Goal: Navigation & Orientation: Find specific page/section

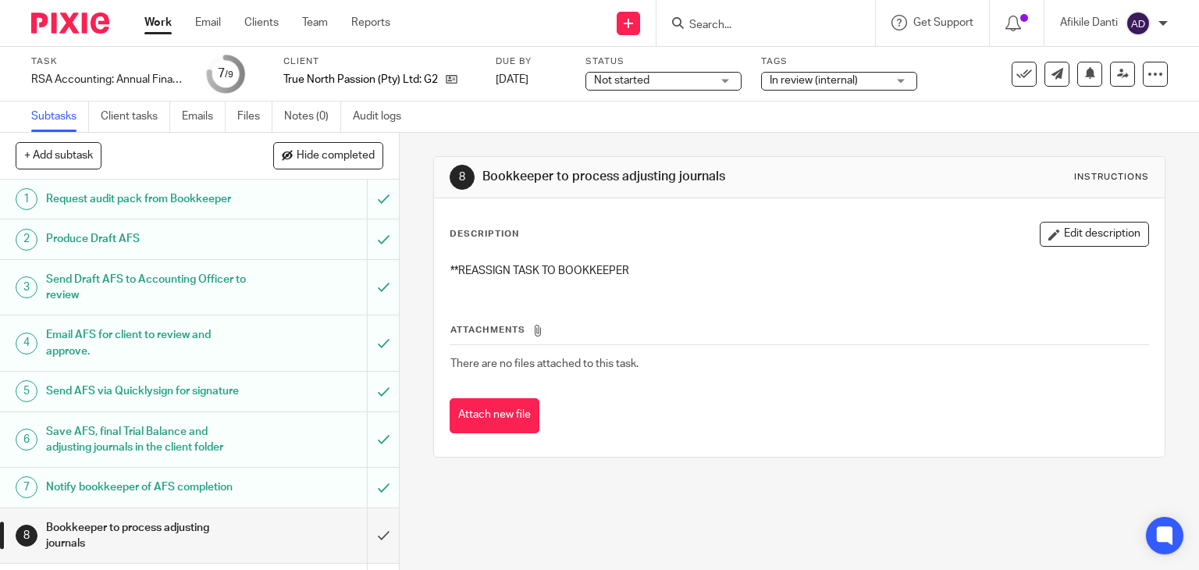
scroll to position [48, 0]
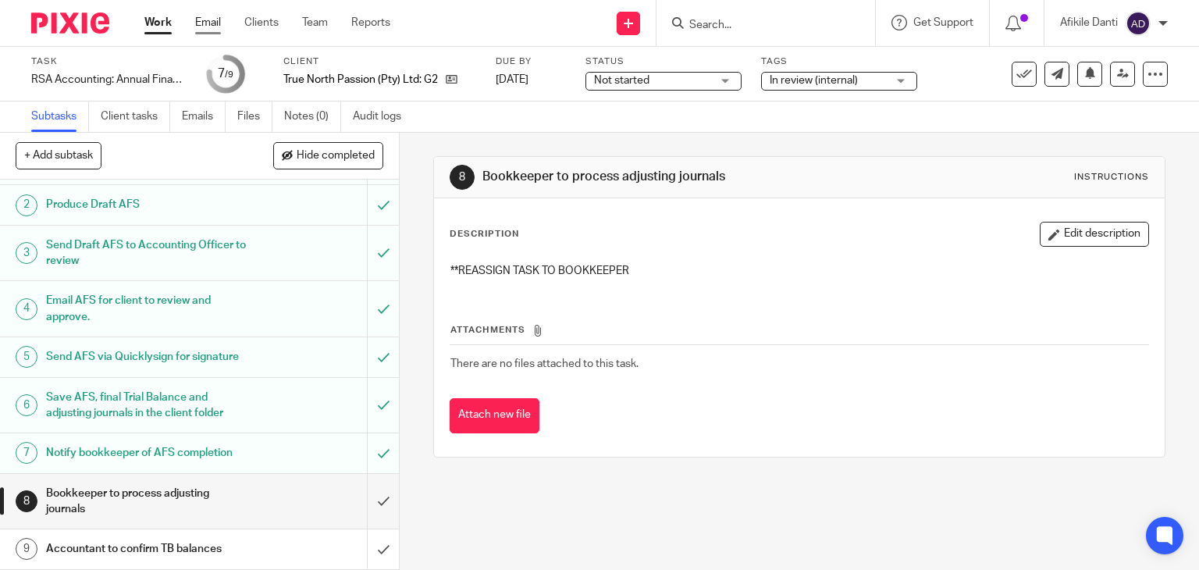
drag, startPoint x: 0, startPoint y: 0, endPoint x: 210, endPoint y: 22, distance: 211.1
click at [210, 22] on link "Email" at bounding box center [208, 23] width 26 height 16
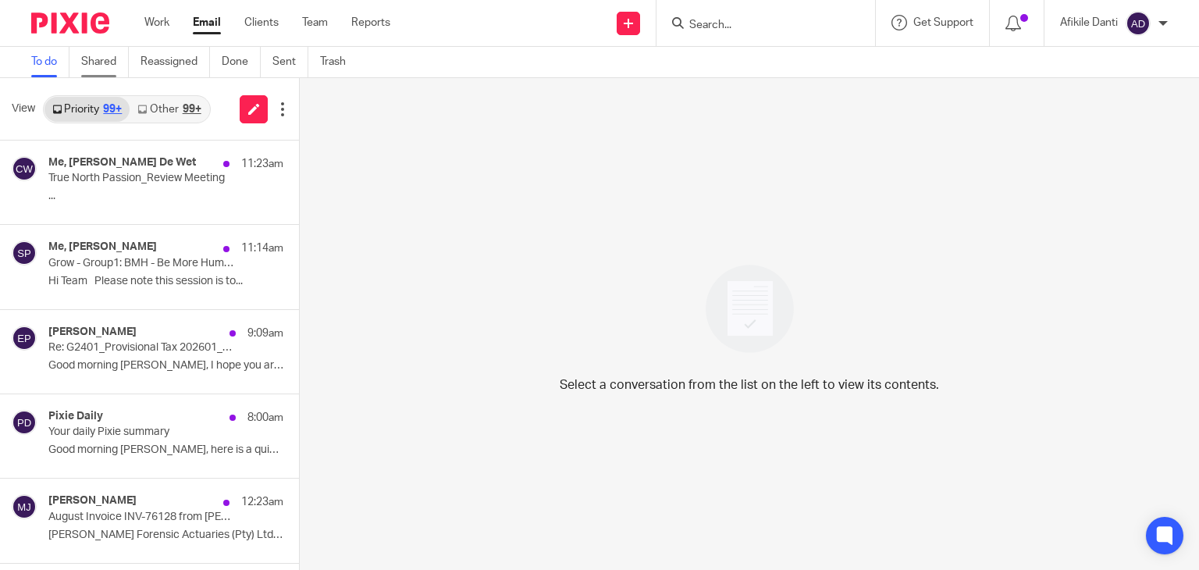
click at [90, 60] on link "Shared" at bounding box center [105, 62] width 48 height 30
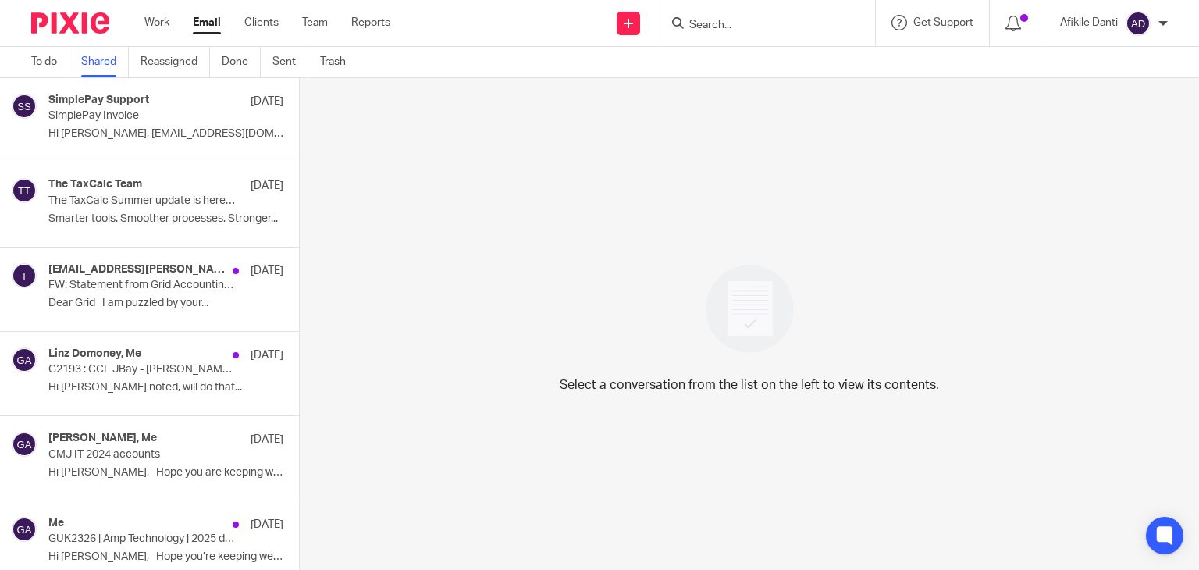
drag, startPoint x: 400, startPoint y: 543, endPoint x: 427, endPoint y: 544, distance: 26.6
click at [403, 543] on div "Select a conversation from the list on the left to view its contents." at bounding box center [749, 324] width 899 height 492
click at [151, 20] on link "Work" at bounding box center [156, 23] width 25 height 16
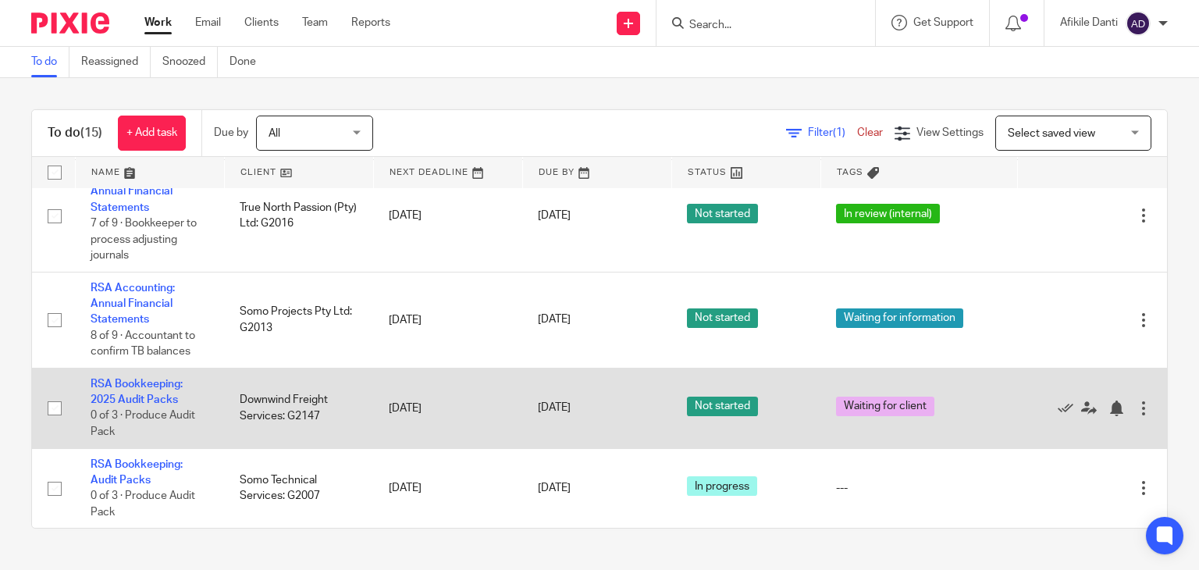
scroll to position [1048, 0]
